Goal: Information Seeking & Learning: Learn about a topic

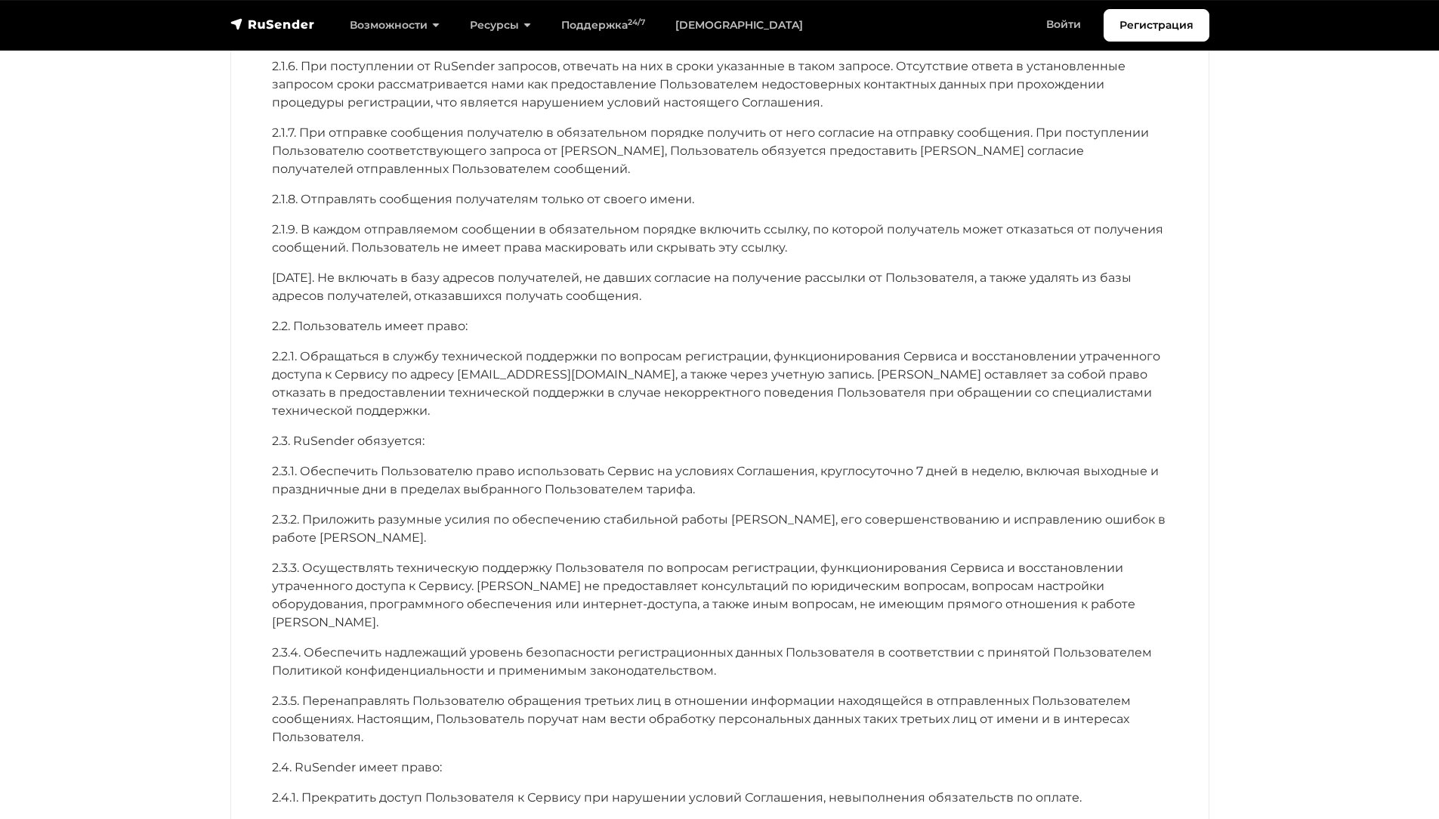
scroll to position [2624, 0]
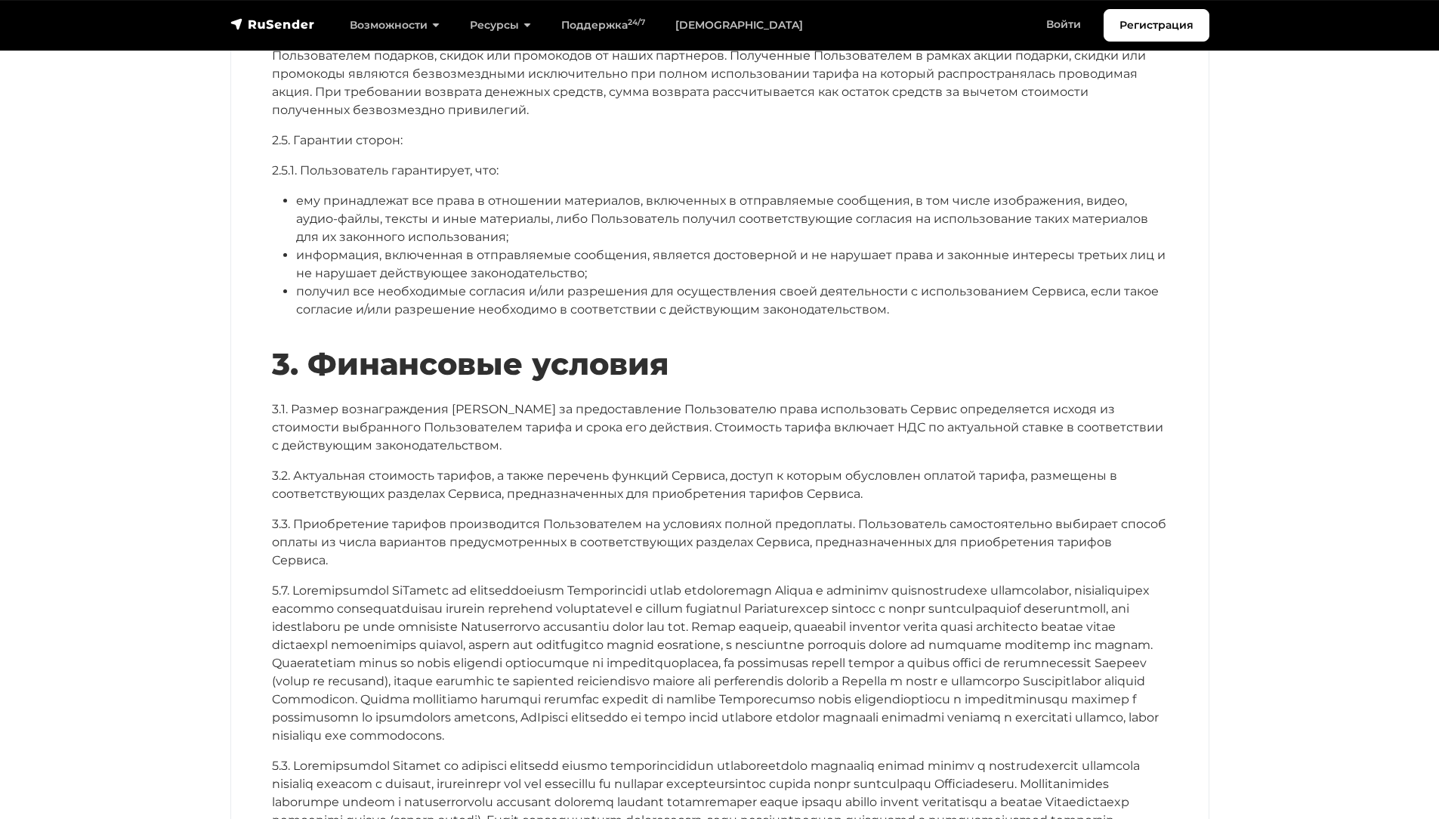
click at [987, 467] on p "3.2. Актуальная стоимость тарифов, а также перечень функций Сервиса, доступ к к…" at bounding box center [720, 485] width 896 height 36
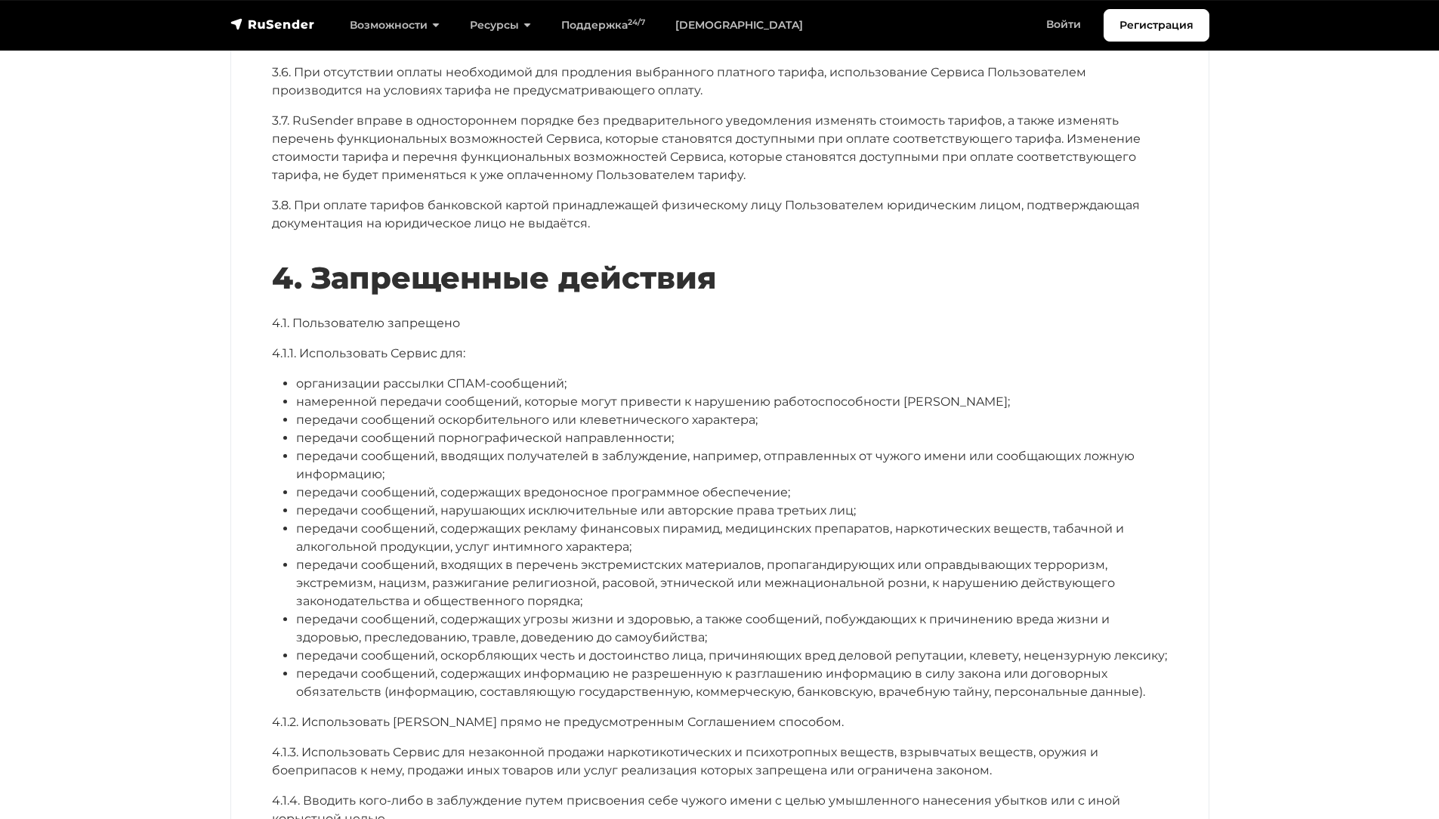
scroll to position [3494, 0]
click at [608, 313] on p "4.1. Пользователю запрещено" at bounding box center [720, 322] width 896 height 18
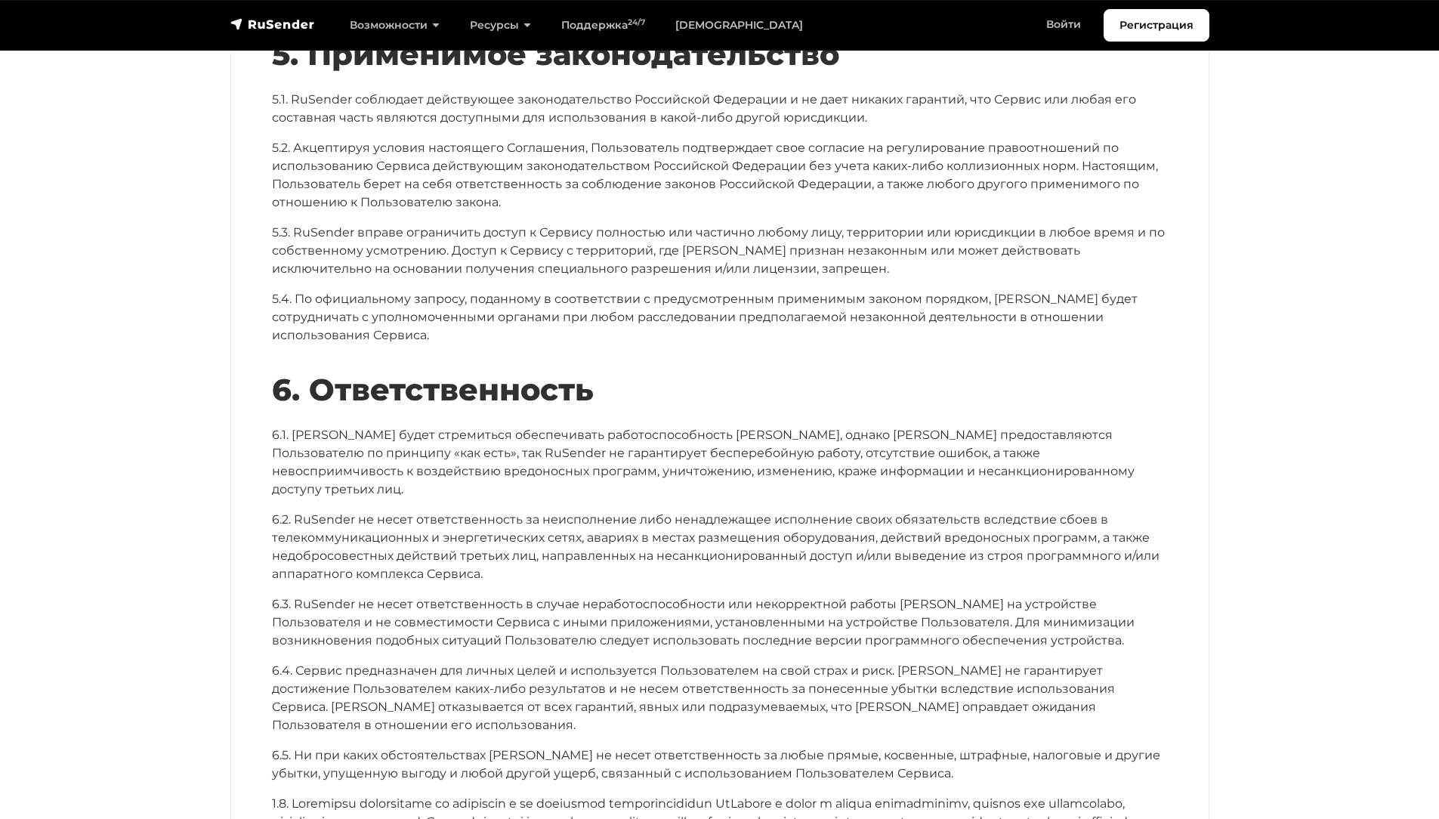
scroll to position [4945, 0]
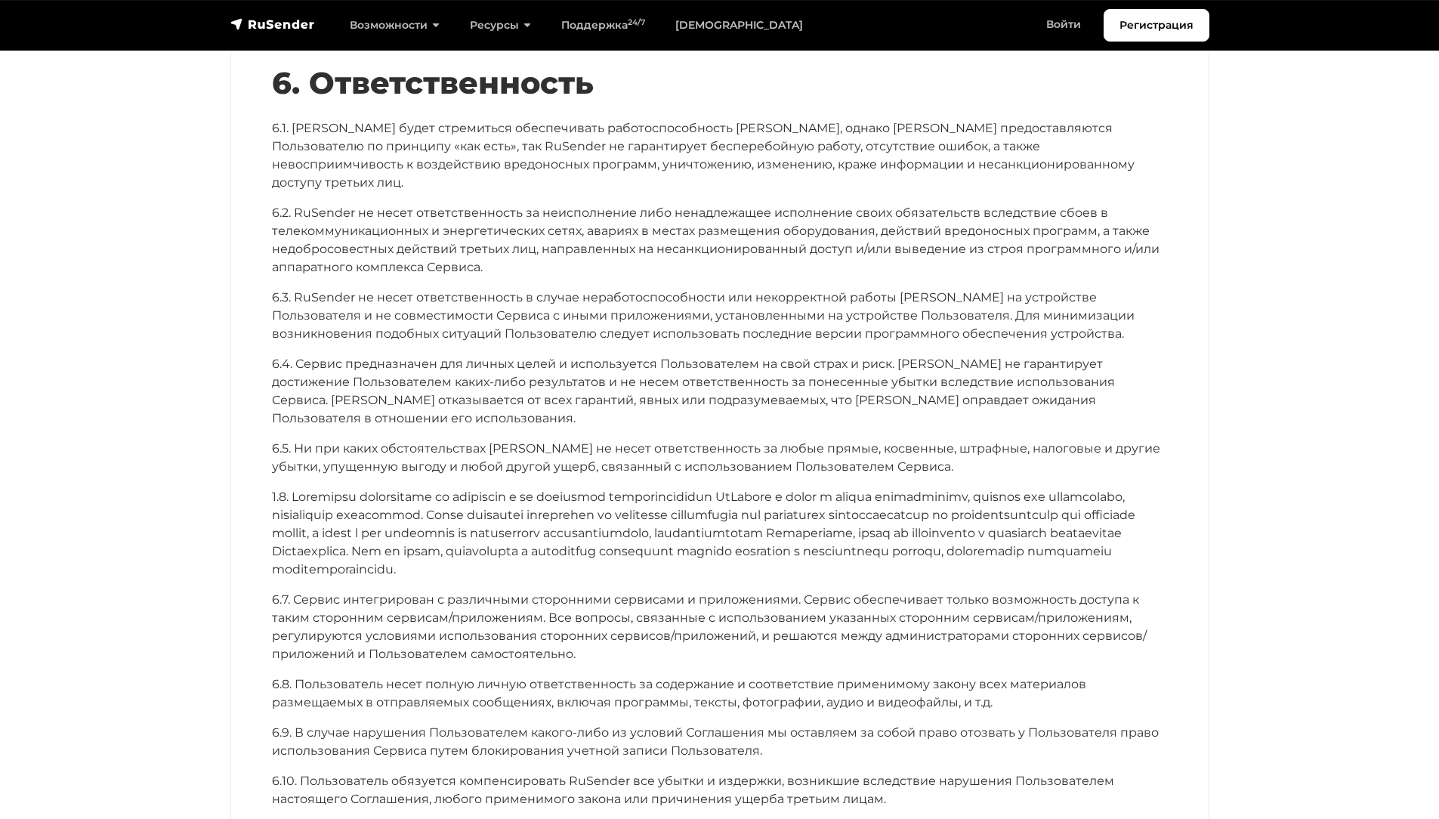
click at [629, 230] on div "6. Ответственность 6.1. RuSender будет стремиться обеспечивать работоспособност…" at bounding box center [720, 512] width 896 height 895
click at [674, 289] on p "6.3. RuSender не несет ответственность в случае неработоспособности или некорре…" at bounding box center [720, 316] width 896 height 54
click at [1033, 289] on p "6.3. RuSender не несет ответственность в случае неработоспособности или некорре…" at bounding box center [720, 316] width 896 height 54
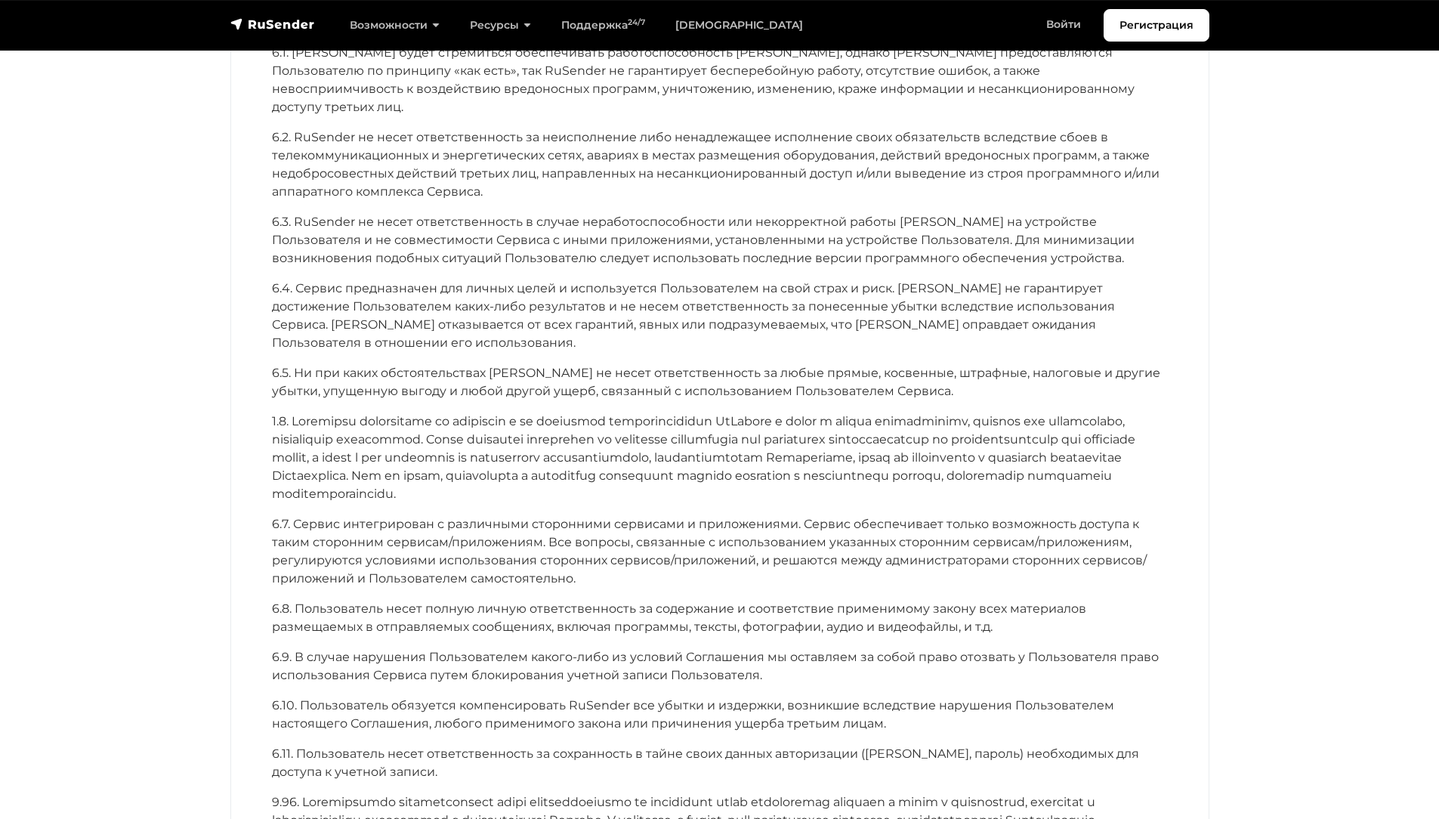
scroll to position [5096, 0]
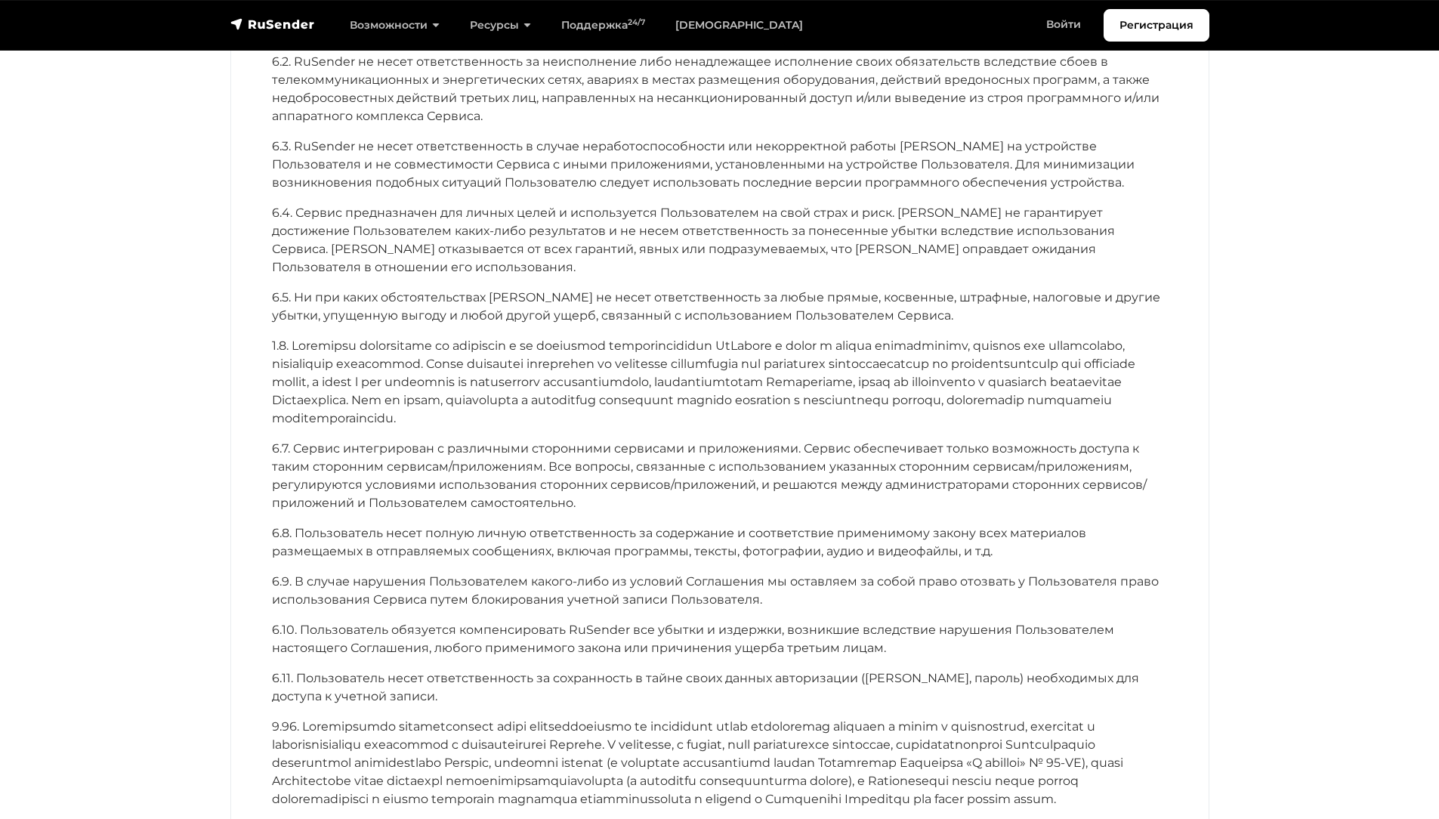
click at [693, 440] on p "6.7. Сервис интегрирован с различными сторонними сервисами и приложениями. Серв…" at bounding box center [720, 476] width 896 height 73
click at [409, 440] on p "6.7. Сервис интегрирован с различными сторонними сервисами и приложениями. Серв…" at bounding box center [720, 476] width 896 height 73
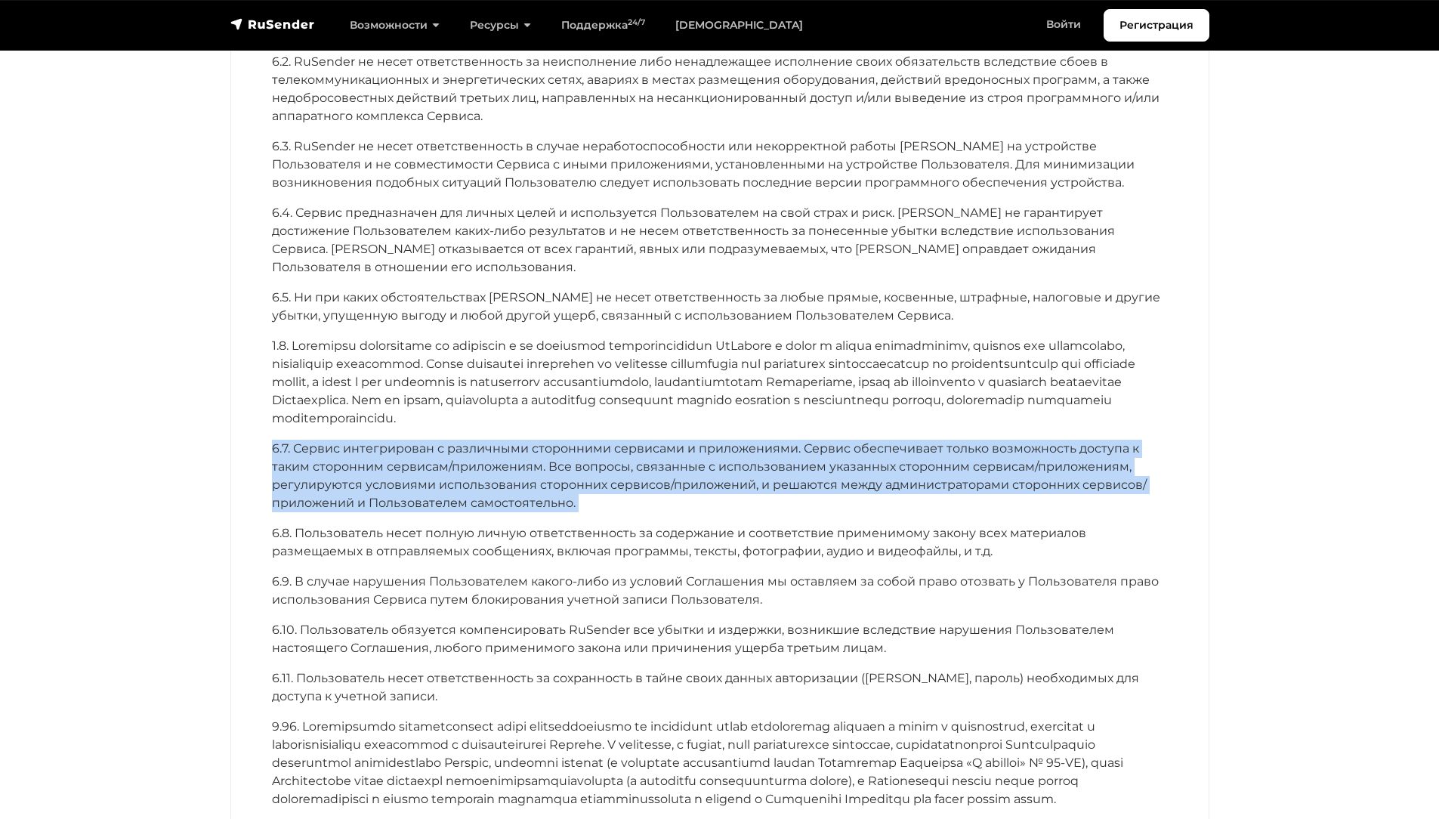
click at [409, 440] on p "6.7. Сервис интегрирован с различными сторонними сервисами и приложениями. Серв…" at bounding box center [720, 476] width 896 height 73
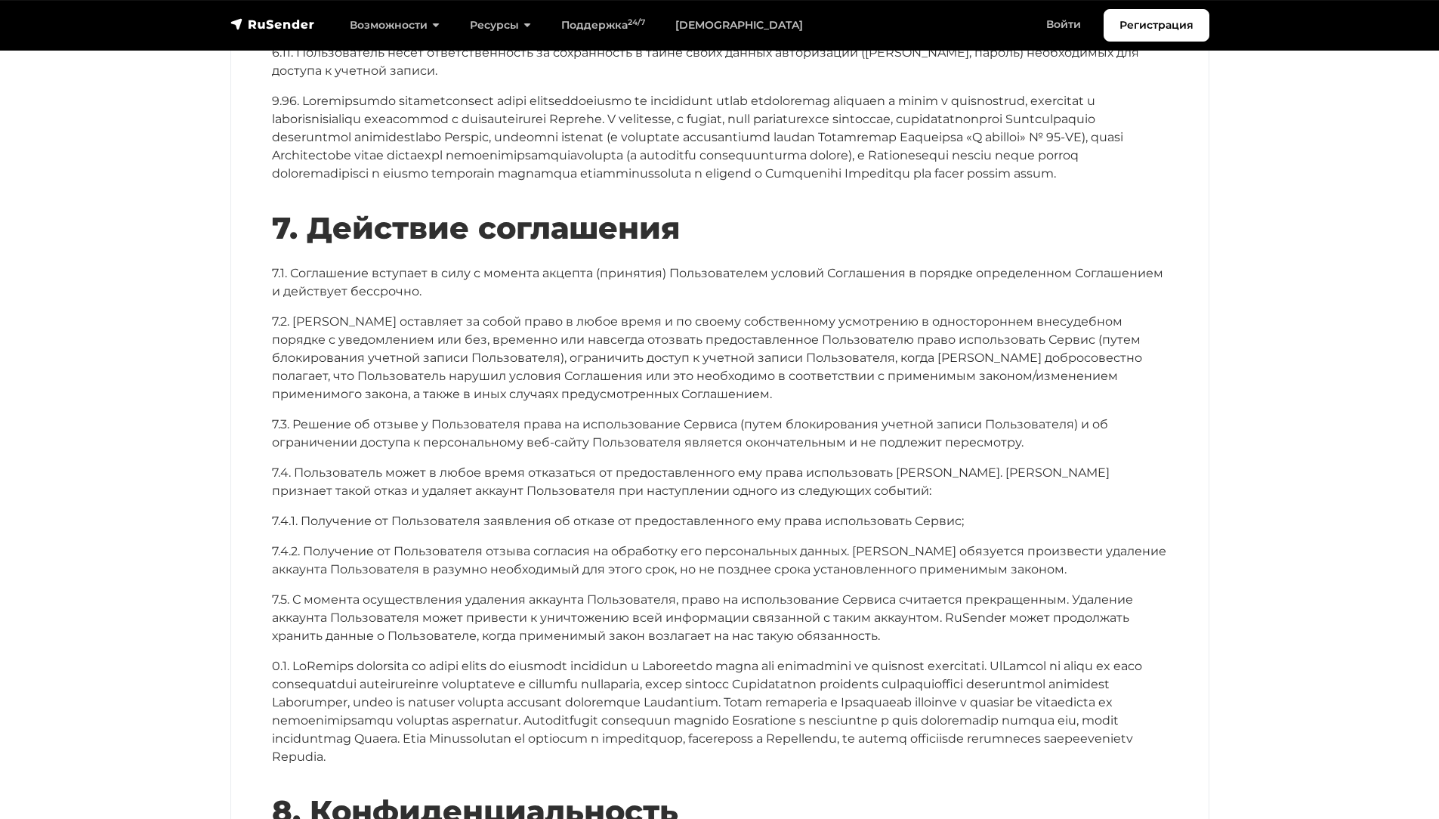
scroll to position [5776, 0]
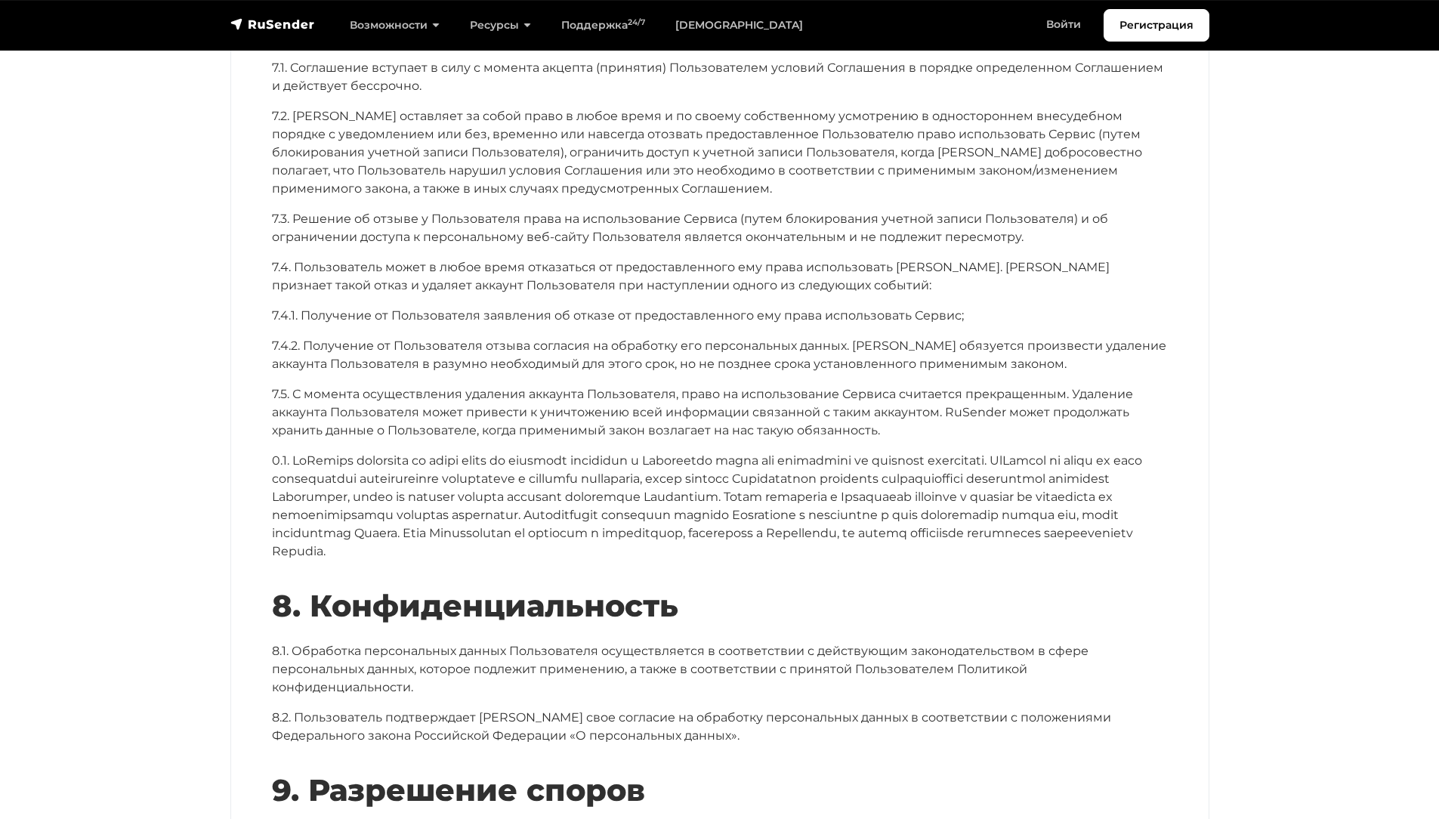
click at [494, 461] on p at bounding box center [720, 506] width 896 height 109
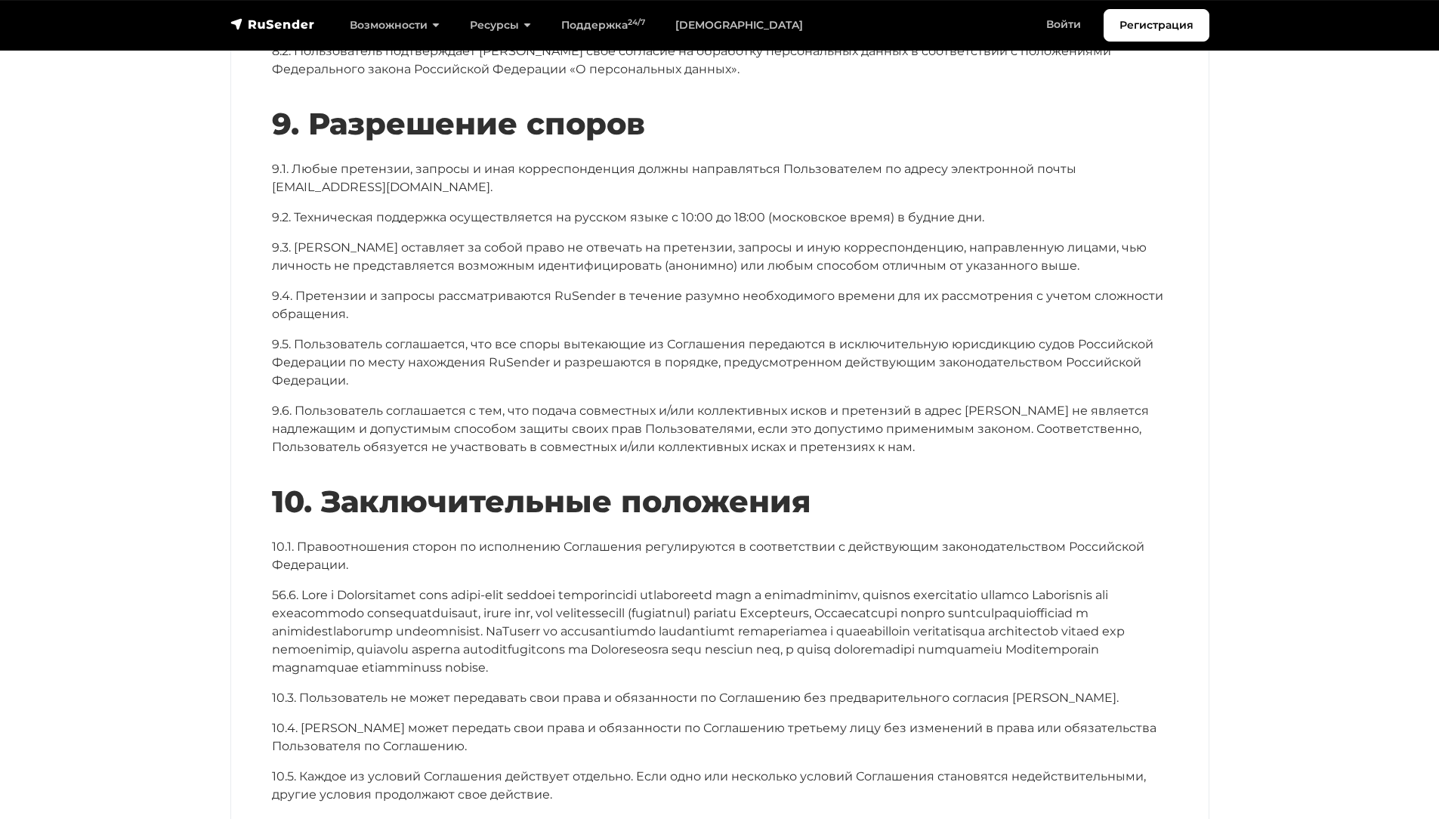
scroll to position [6607, 0]
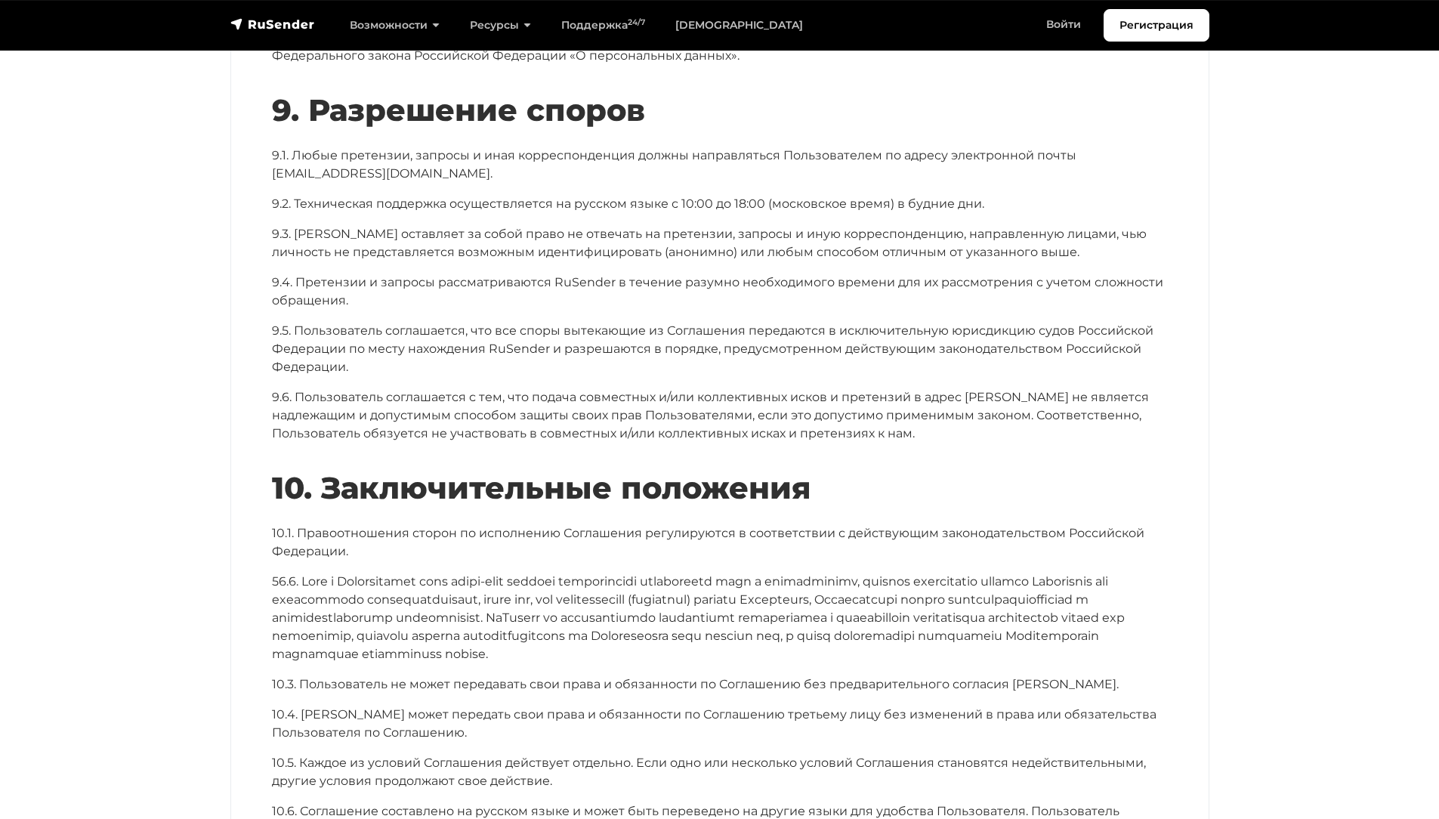
click at [494, 470] on h2 "10. Заключительные положения" at bounding box center [720, 488] width 896 height 36
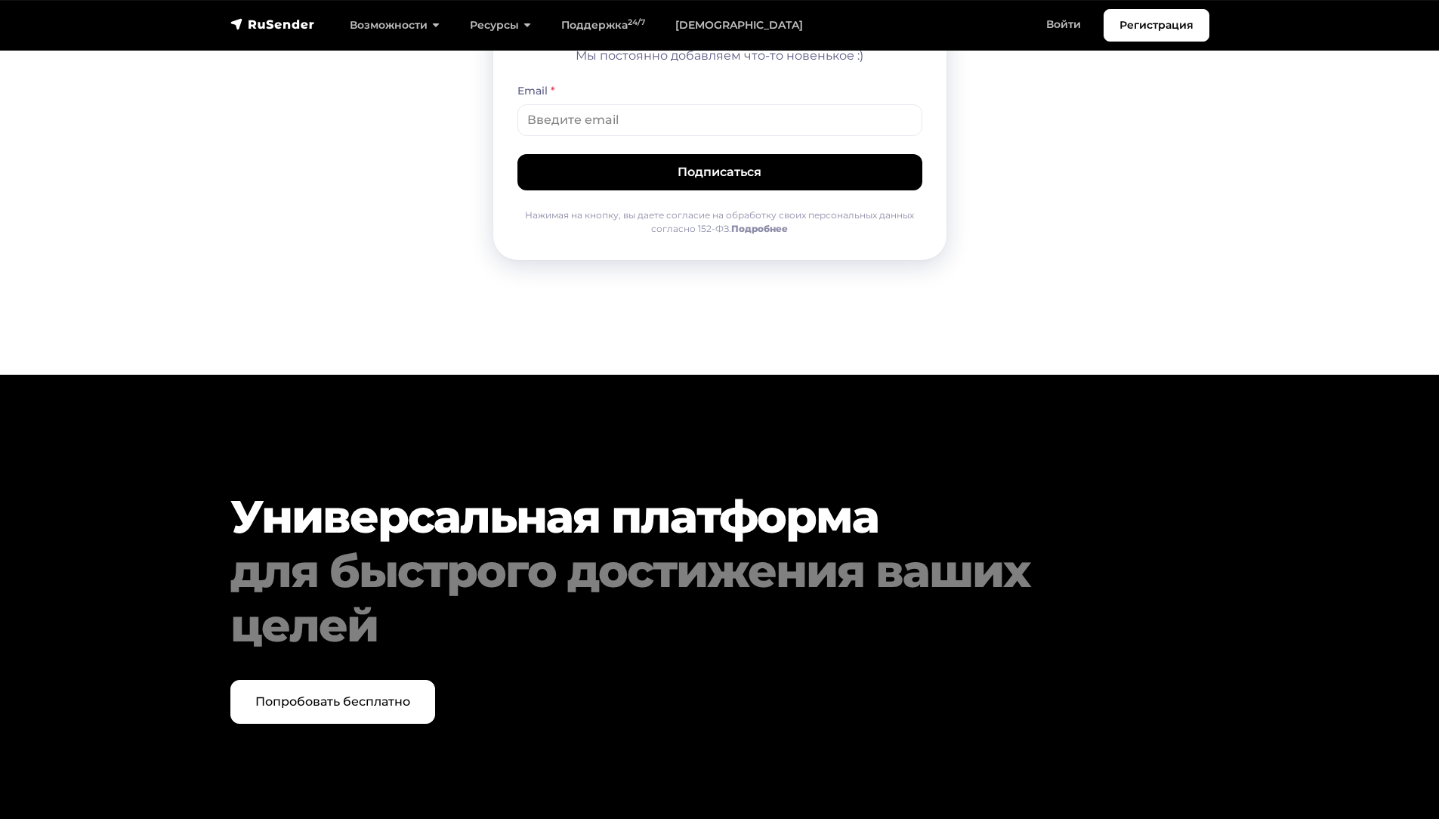
scroll to position [8001, 0]
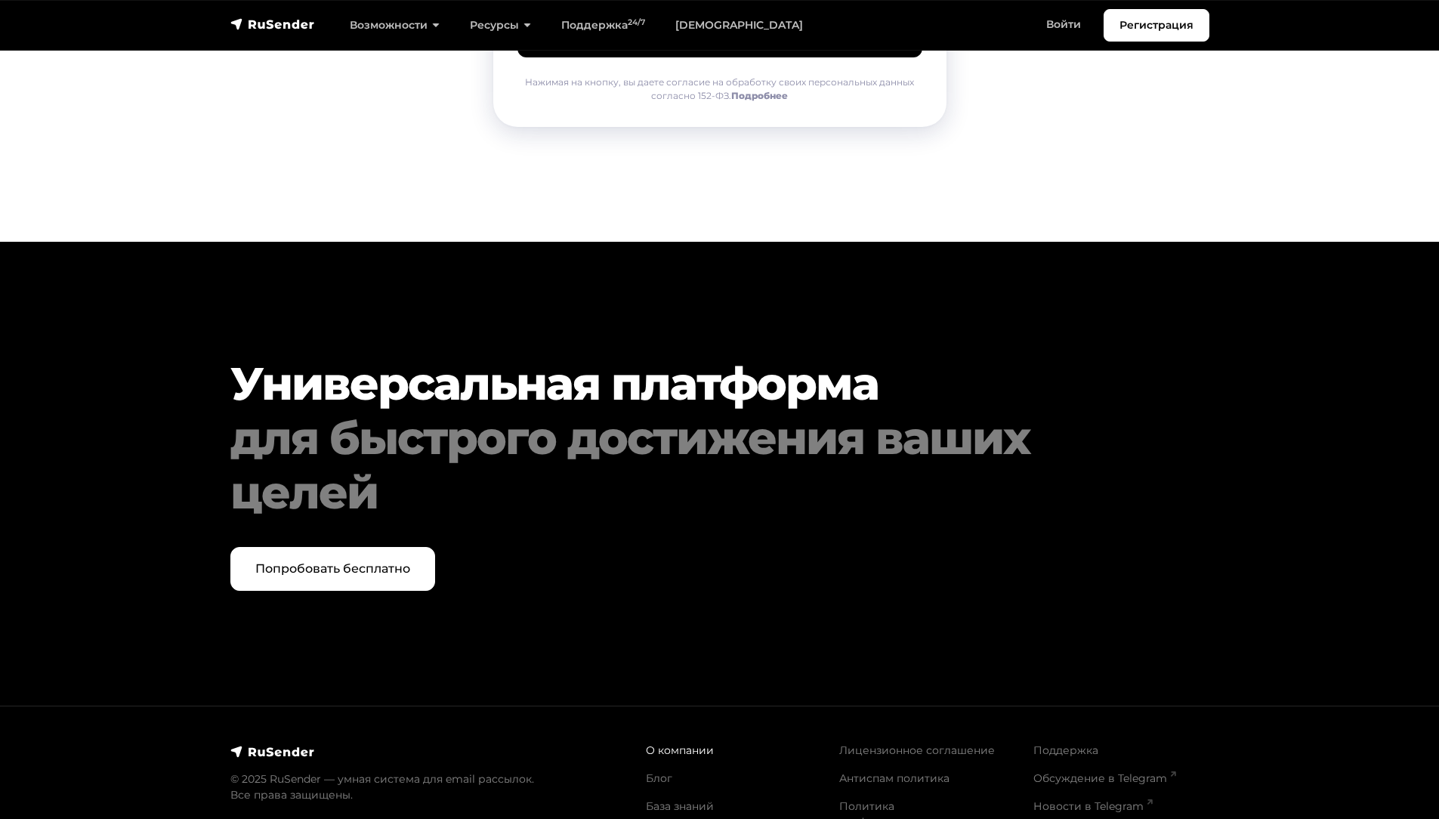
click at [696, 743] on link "О компании" at bounding box center [680, 750] width 68 height 14
